Goal: Transaction & Acquisition: Purchase product/service

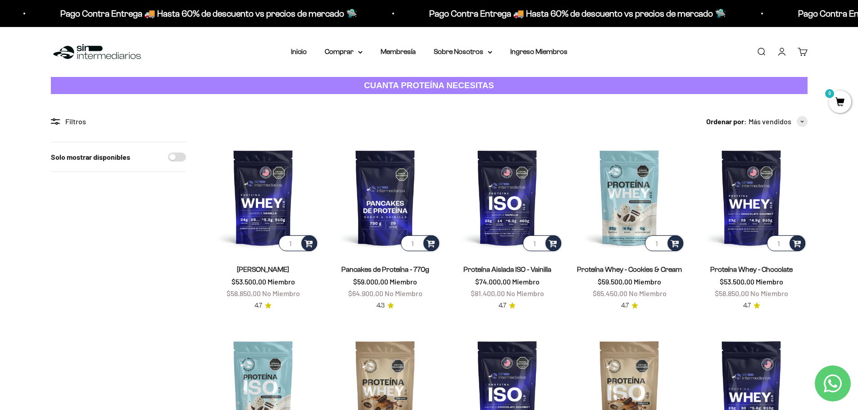
click at [177, 158] on input "Solo mostrar disponibles" at bounding box center [177, 157] width 18 height 9
checkbox input "true"
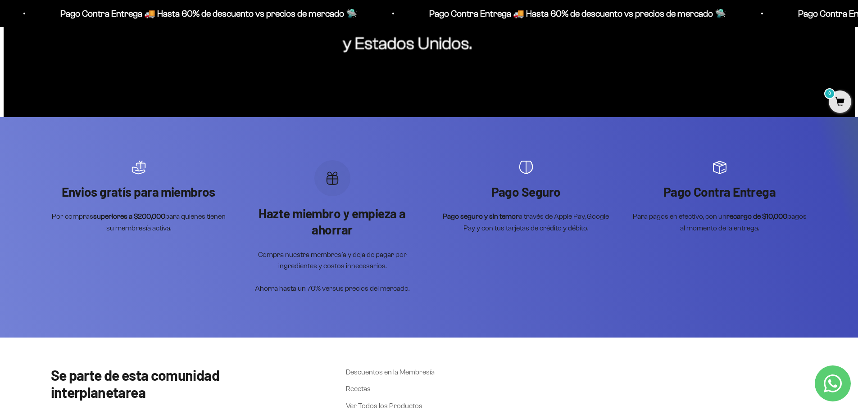
scroll to position [1126, 0]
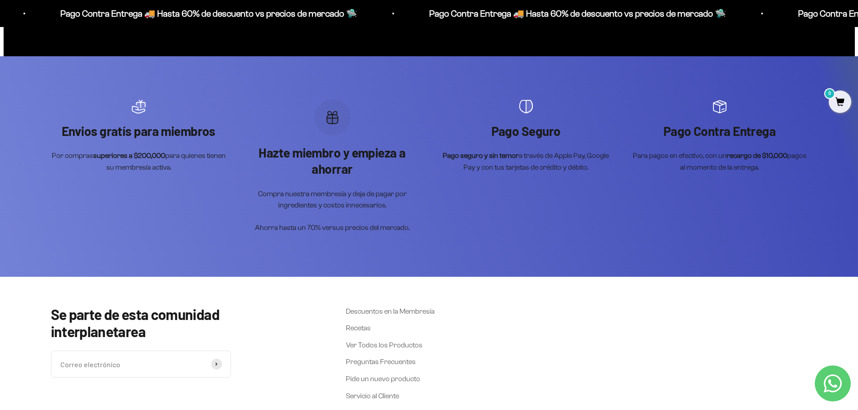
click at [331, 159] on p "Hazte miembro y empieza a ahorrar" at bounding box center [333, 161] width 176 height 33
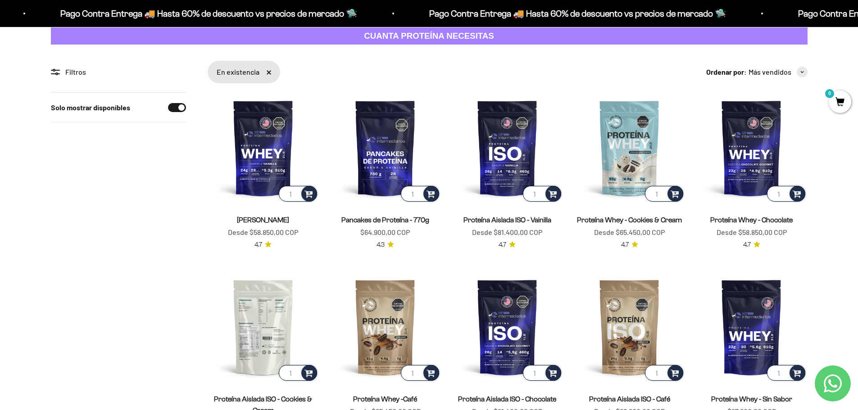
scroll to position [0, 0]
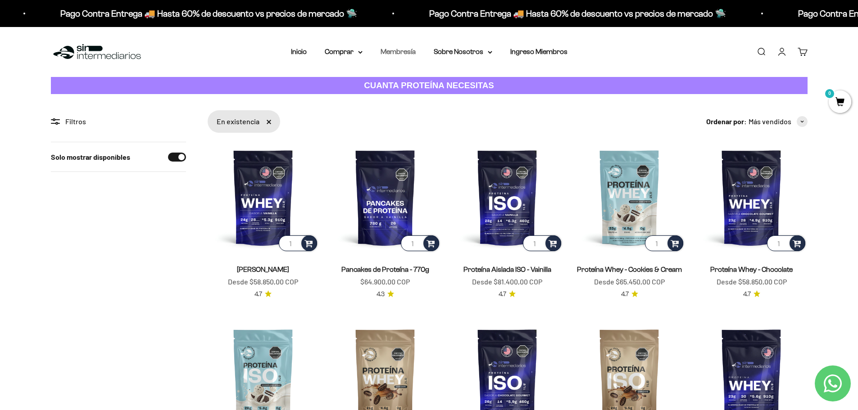
click at [399, 51] on link "Membresía" at bounding box center [398, 52] width 35 height 8
